Goal: Task Accomplishment & Management: Manage account settings

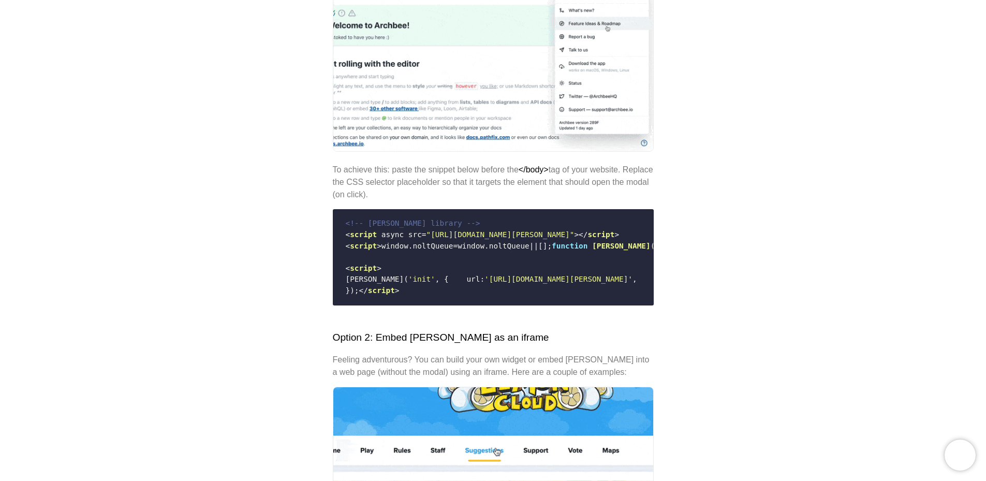
scroll to position [325, 0]
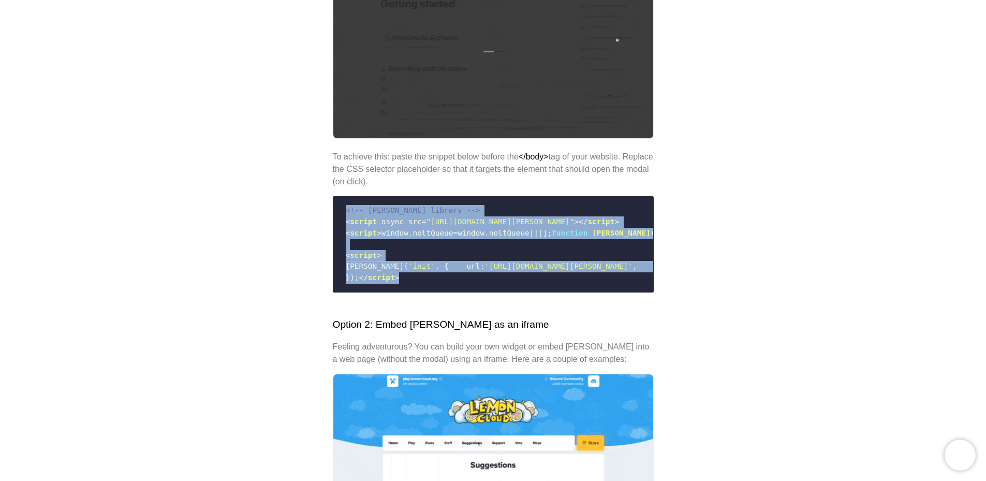
drag, startPoint x: 389, startPoint y: 310, endPoint x: 340, endPoint y: 210, distance: 112.2
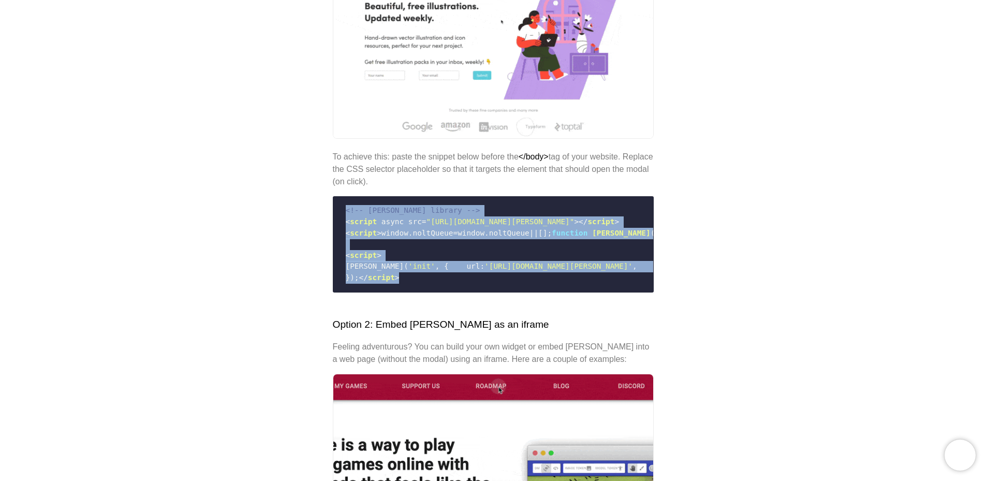
click at [340, 210] on code "<!-- Nolt library --> < script async src = "https://cdn.nolt.io/widgets.js" > <…" at bounding box center [492, 244] width 307 height 86
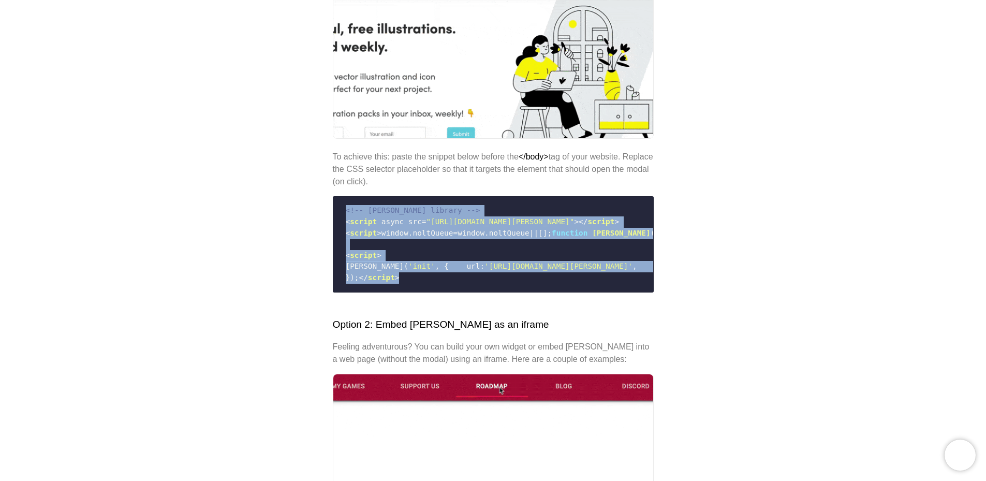
copy code "<!-- Nolt library --> < script async src = "https://cdn.nolt.io/widgets.js" > <…"
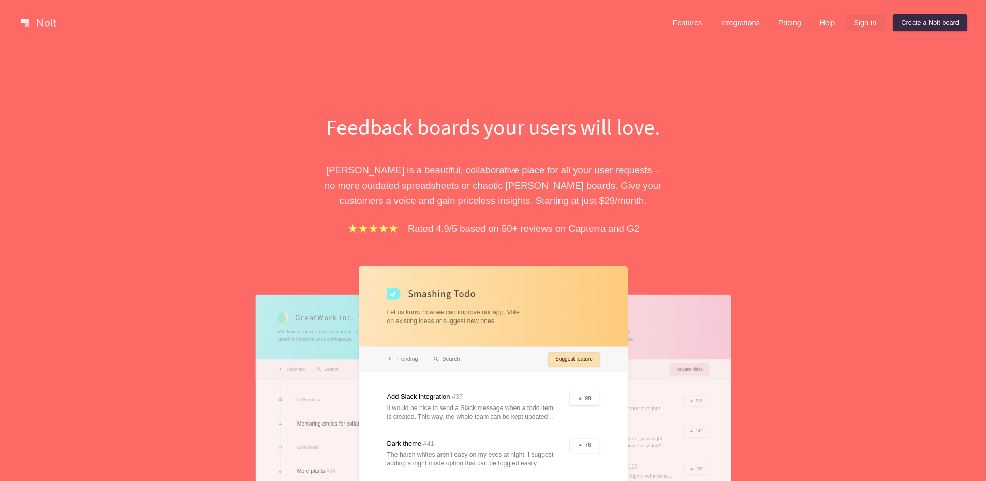
click at [866, 20] on link "Sign in" at bounding box center [864, 22] width 39 height 17
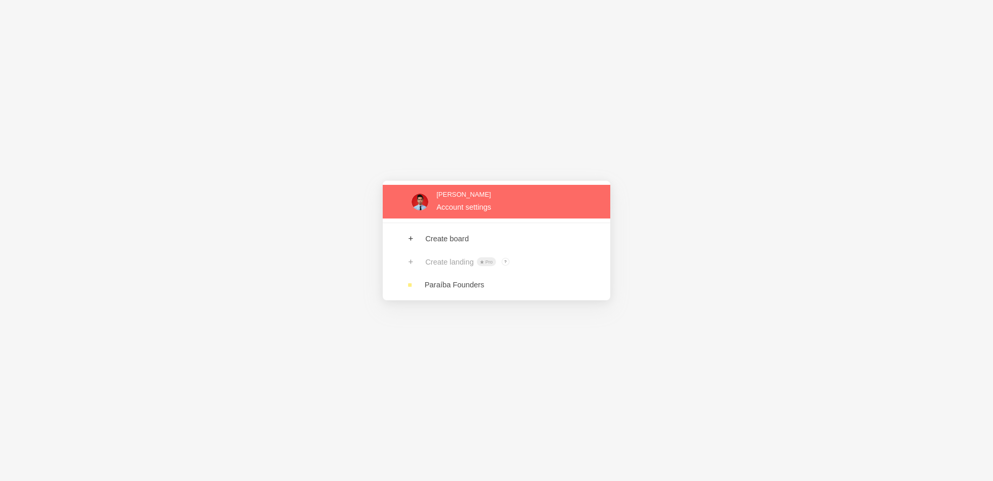
click at [468, 207] on link at bounding box center [497, 202] width 228 height 34
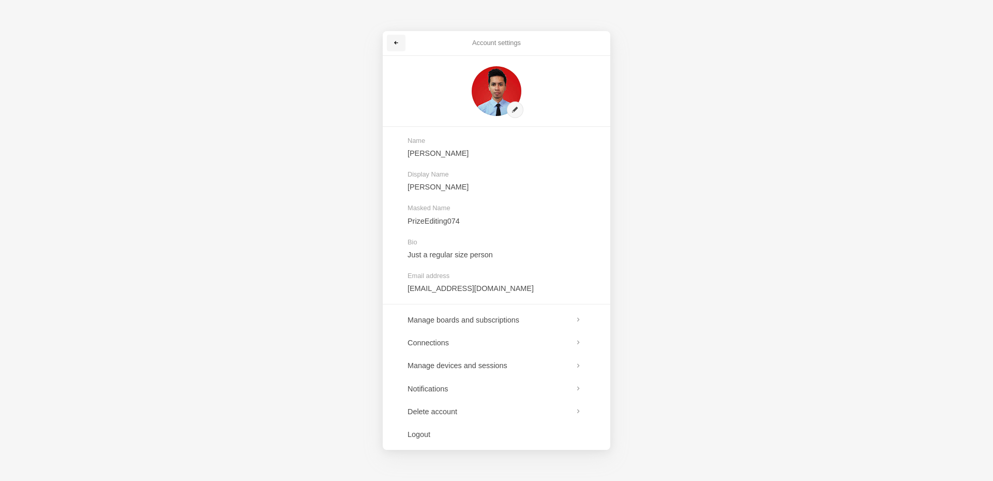
click at [400, 40] on link at bounding box center [396, 43] width 19 height 17
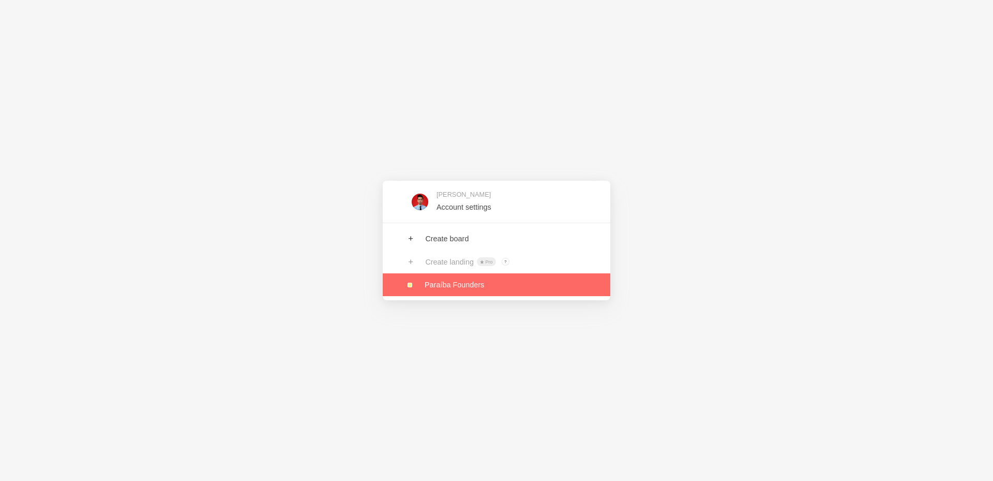
click at [466, 285] on link at bounding box center [497, 284] width 228 height 23
